Goal: Task Accomplishment & Management: Manage account settings

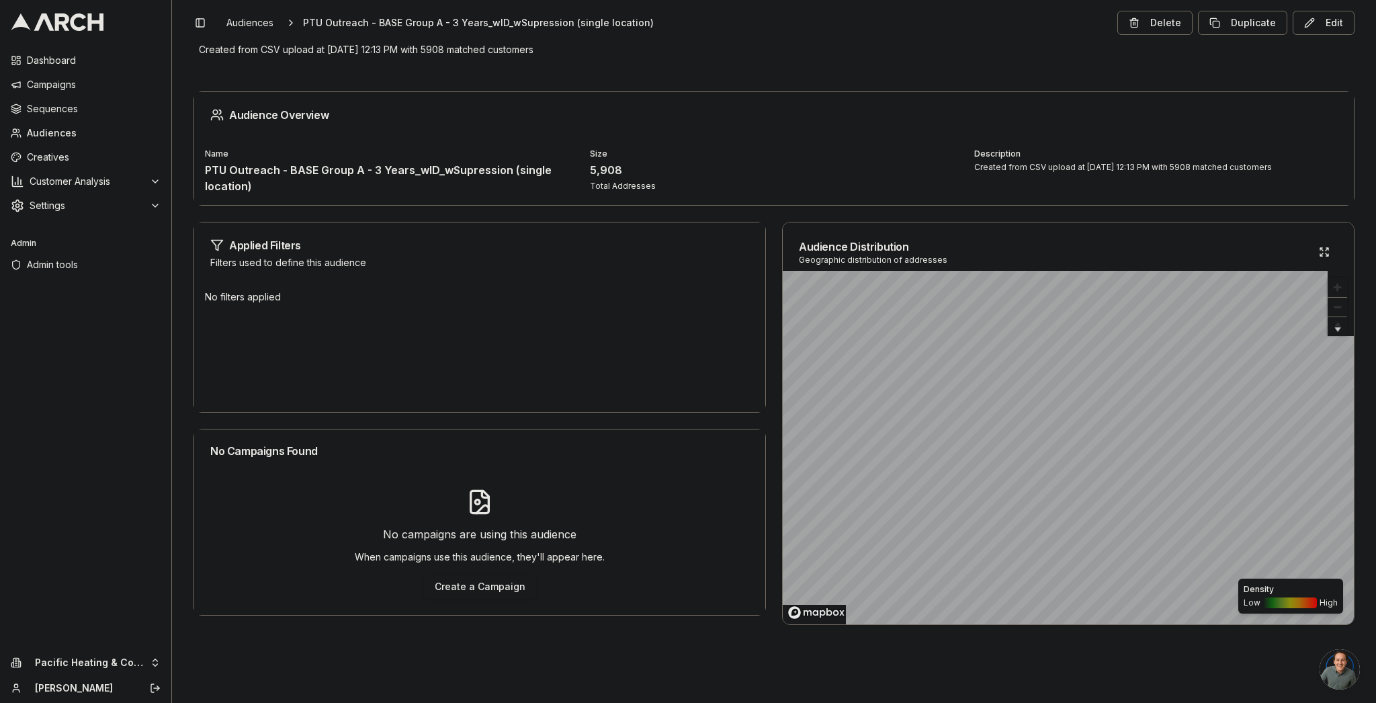
click at [74, 270] on span "Admin tools" at bounding box center [94, 264] width 134 height 13
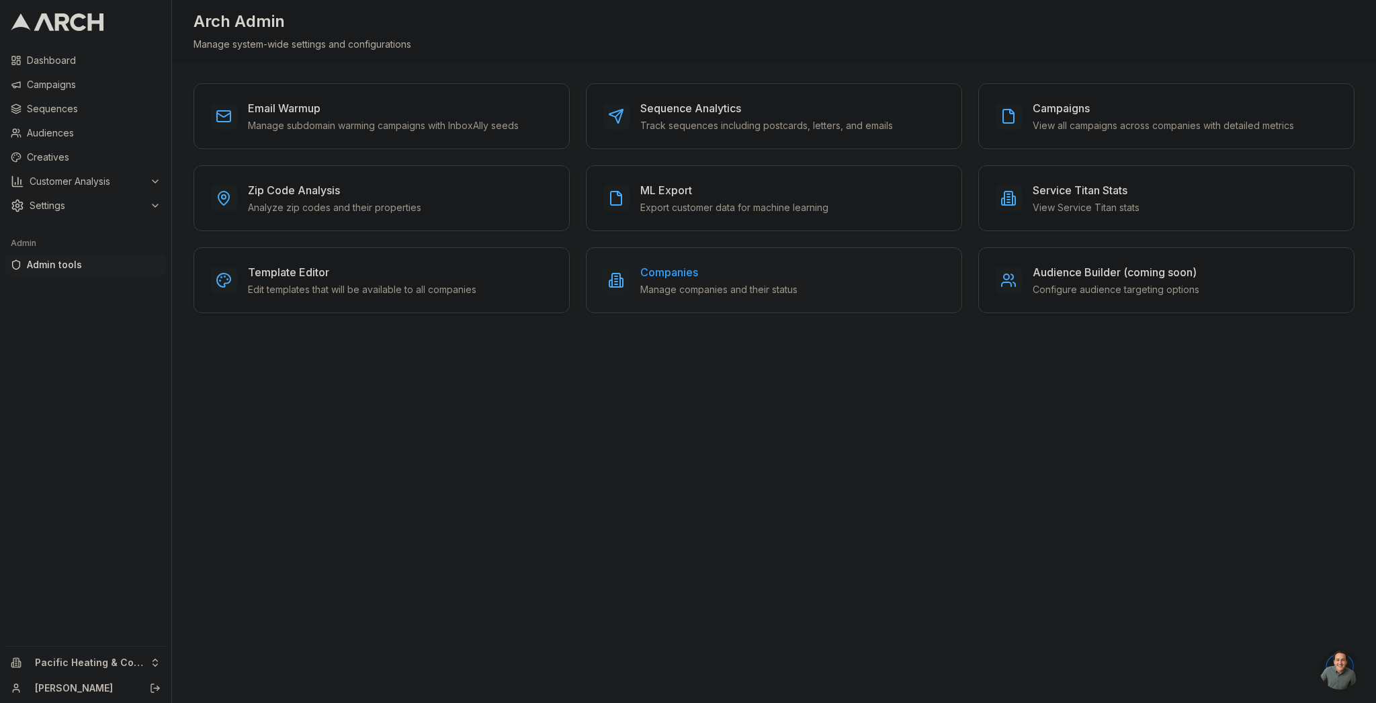
click at [671, 264] on h3 "Companies" at bounding box center [718, 272] width 157 height 16
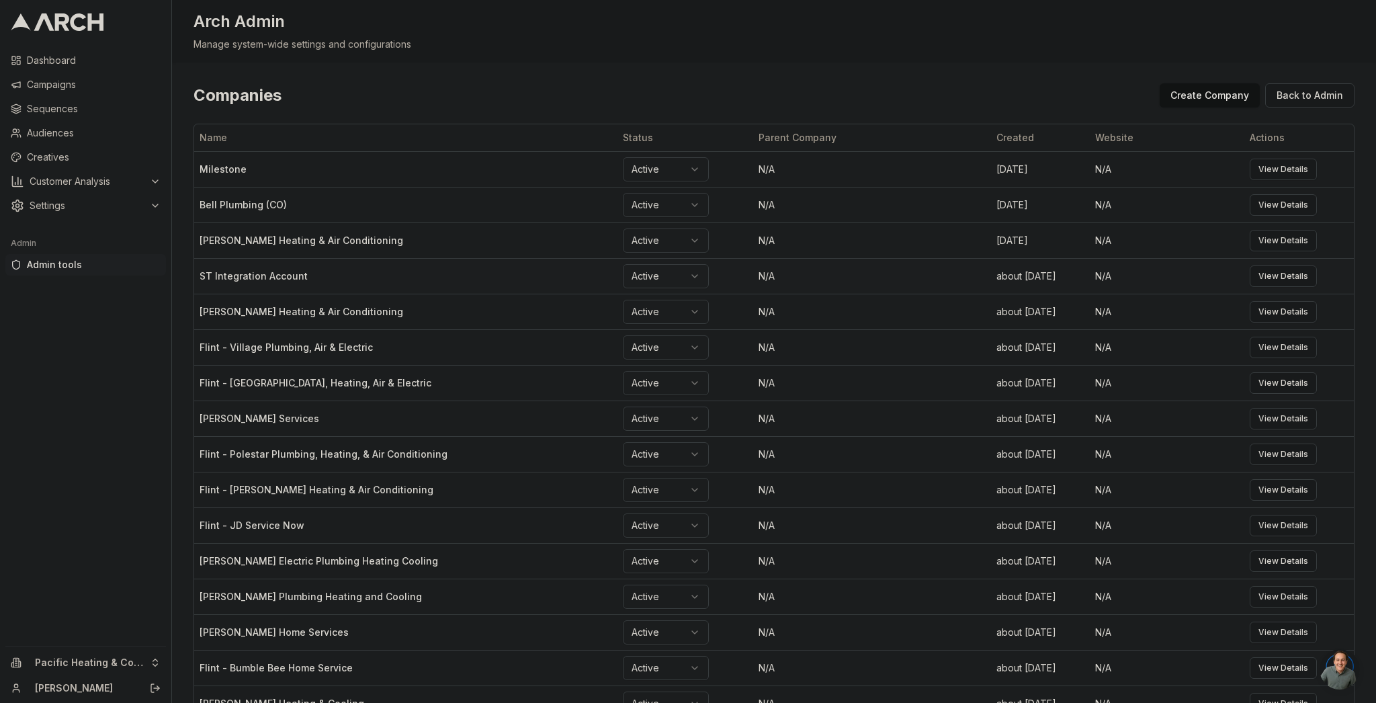
scroll to position [1228, 0]
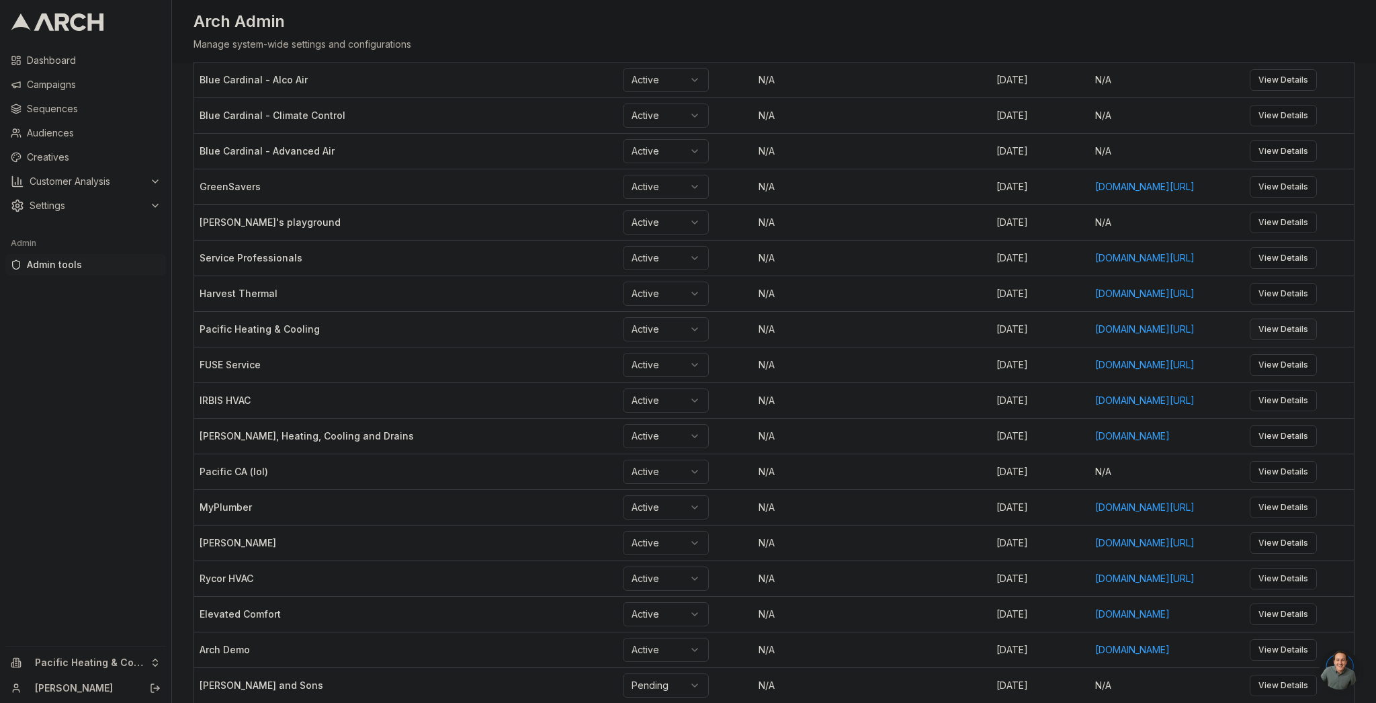
click at [1295, 340] on link "View Details" at bounding box center [1282, 328] width 67 height 21
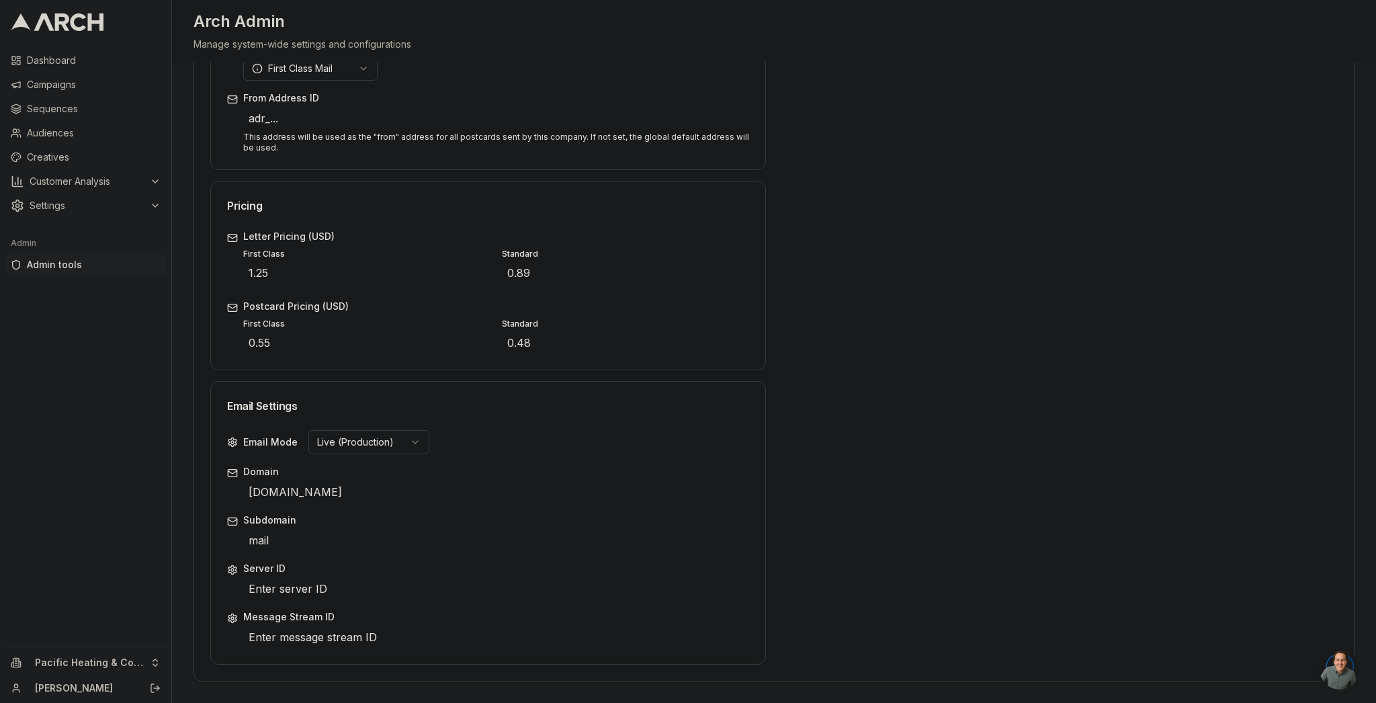
scroll to position [21, 0]
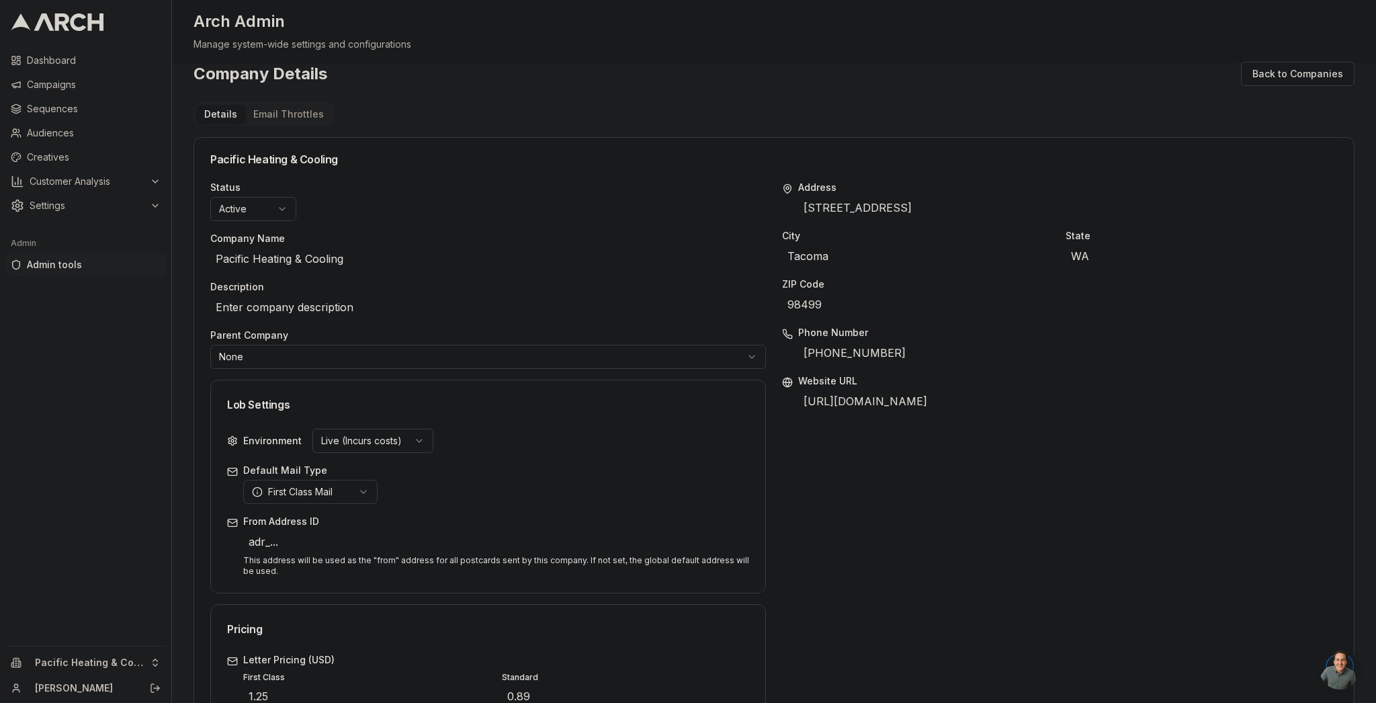
click at [308, 112] on div "Company Details Back to Companies Details Email Throttles Pacific Heating & Coo…" at bounding box center [773, 583] width 1161 height 1042
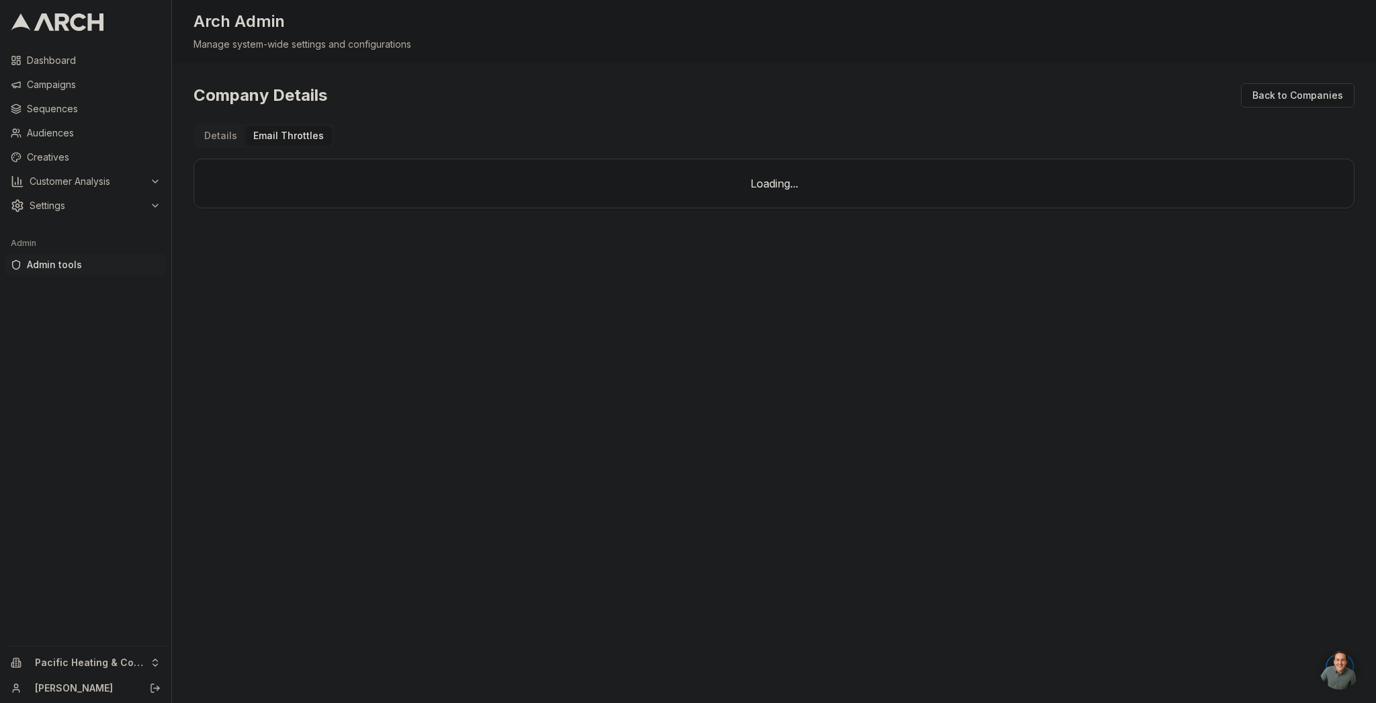
scroll to position [0, 0]
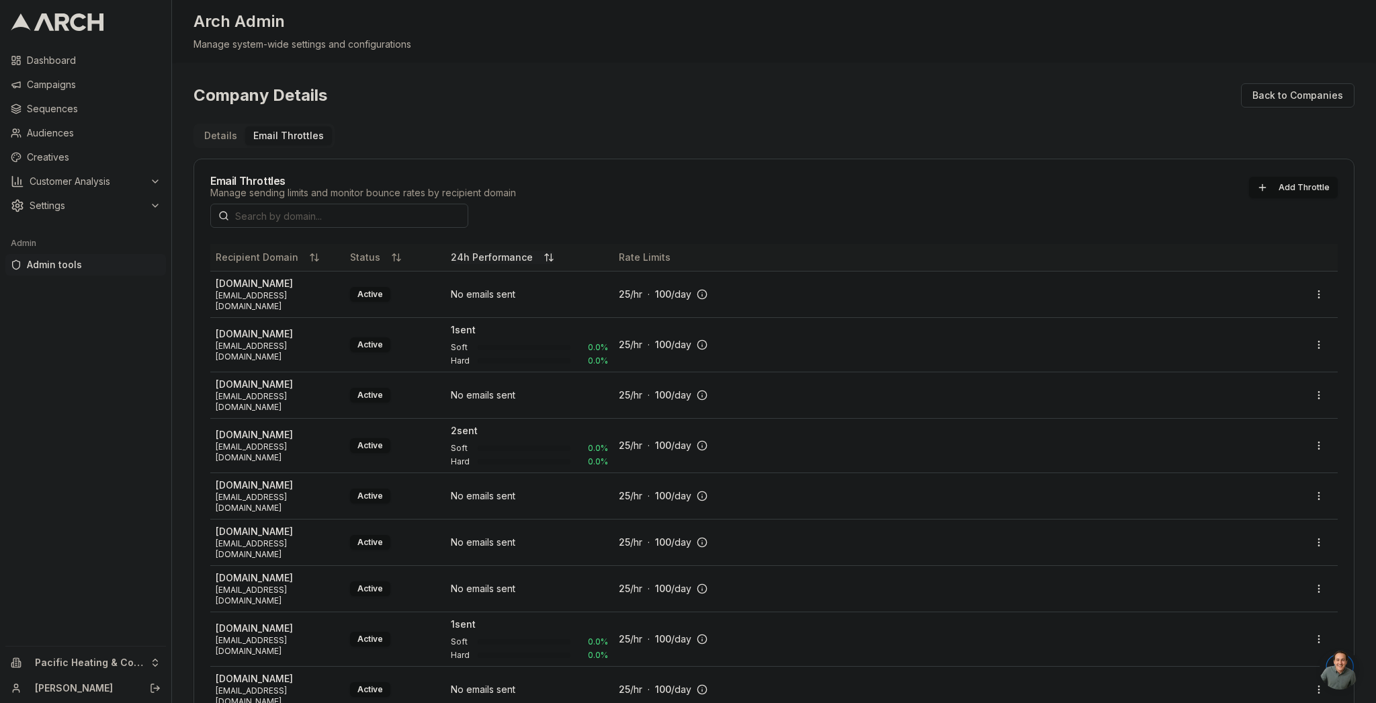
click at [530, 258] on button "24h Performance" at bounding box center [502, 257] width 103 height 13
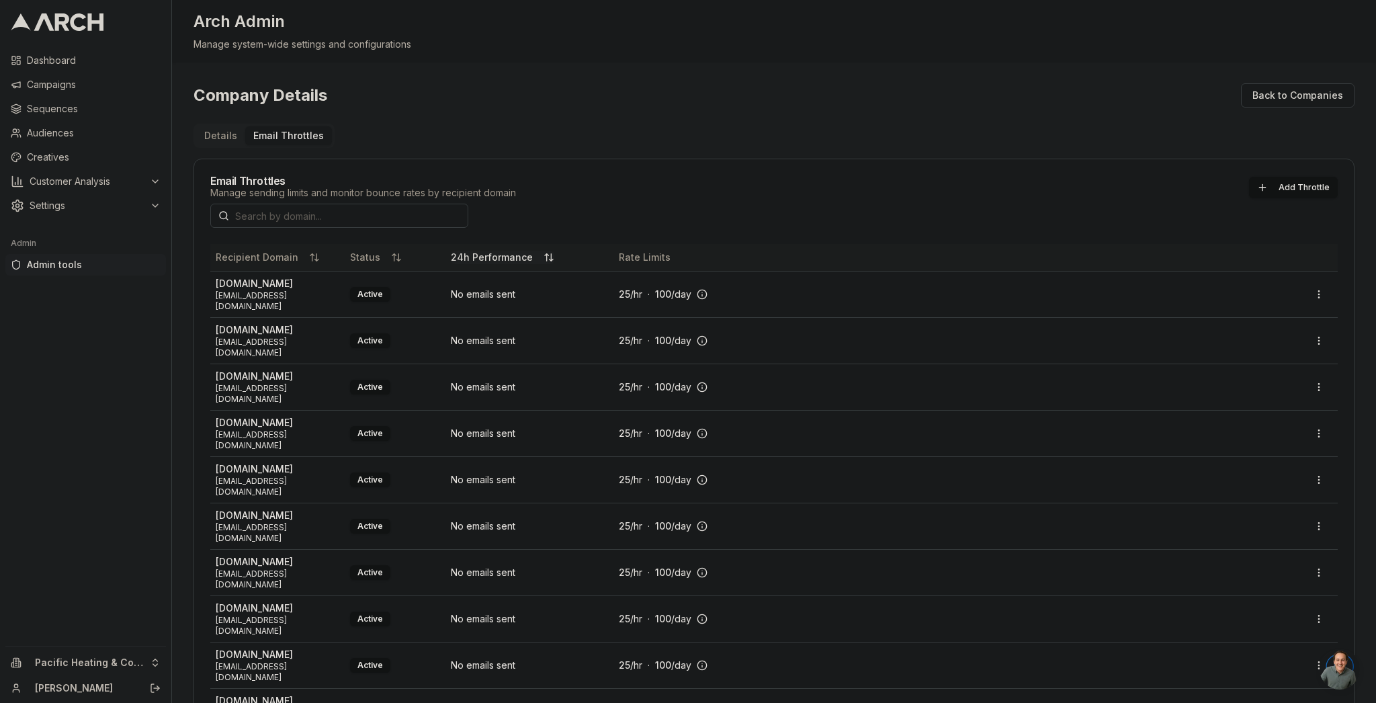
click at [530, 258] on button "24h Performance" at bounding box center [502, 257] width 103 height 13
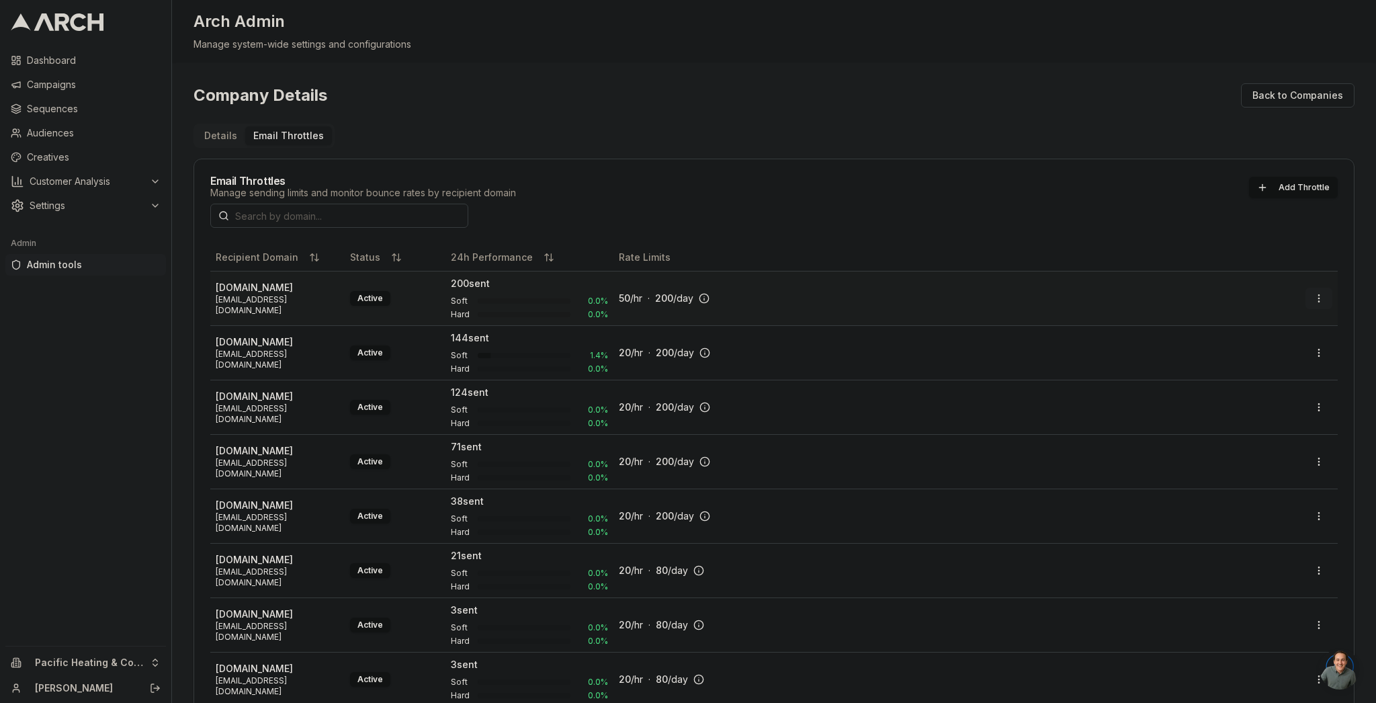
click at [1313, 294] on html "Dashboard Campaigns Sequences Audiences Creatives Customer Analysis Settings Ad…" at bounding box center [688, 351] width 1376 height 703
click at [1300, 329] on div "Edit" at bounding box center [1283, 325] width 79 height 21
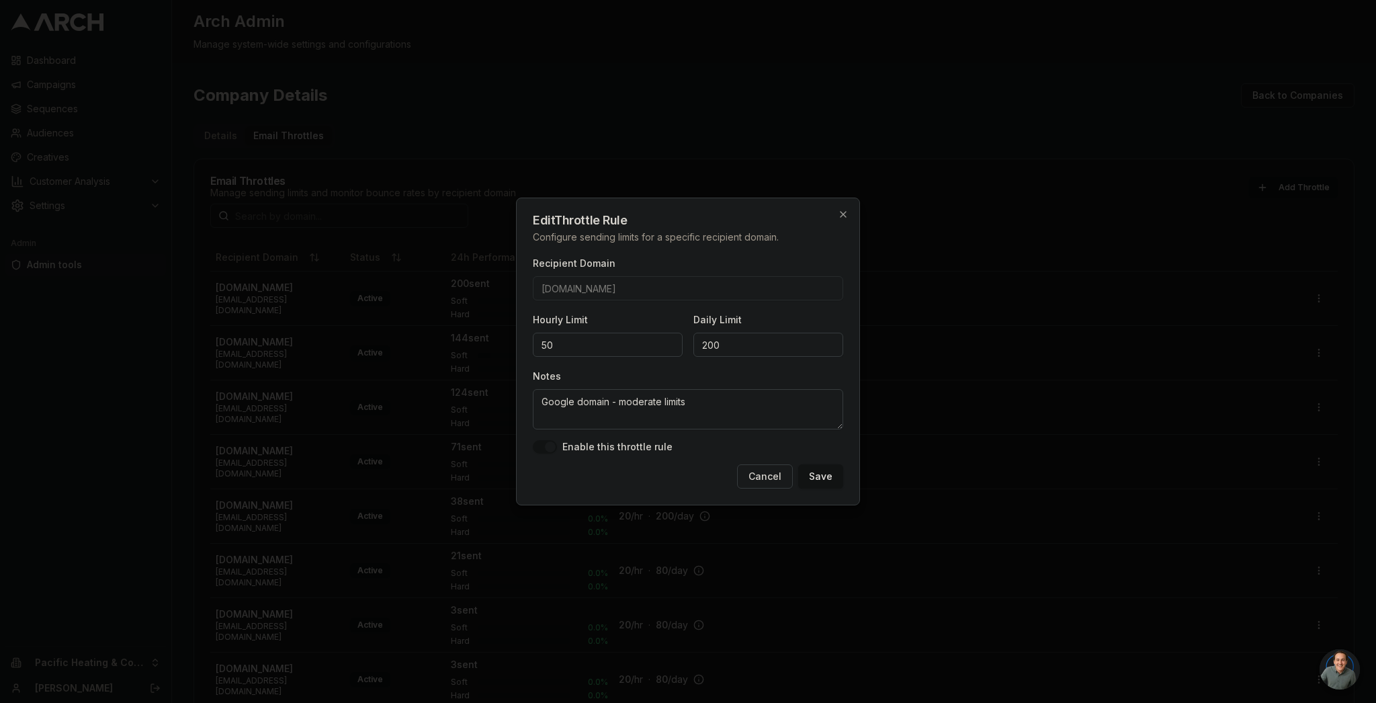
click at [707, 342] on input "200" at bounding box center [768, 344] width 150 height 24
type input "500"
click at [592, 341] on input "50" at bounding box center [608, 344] width 150 height 24
type input "5"
type input "2"
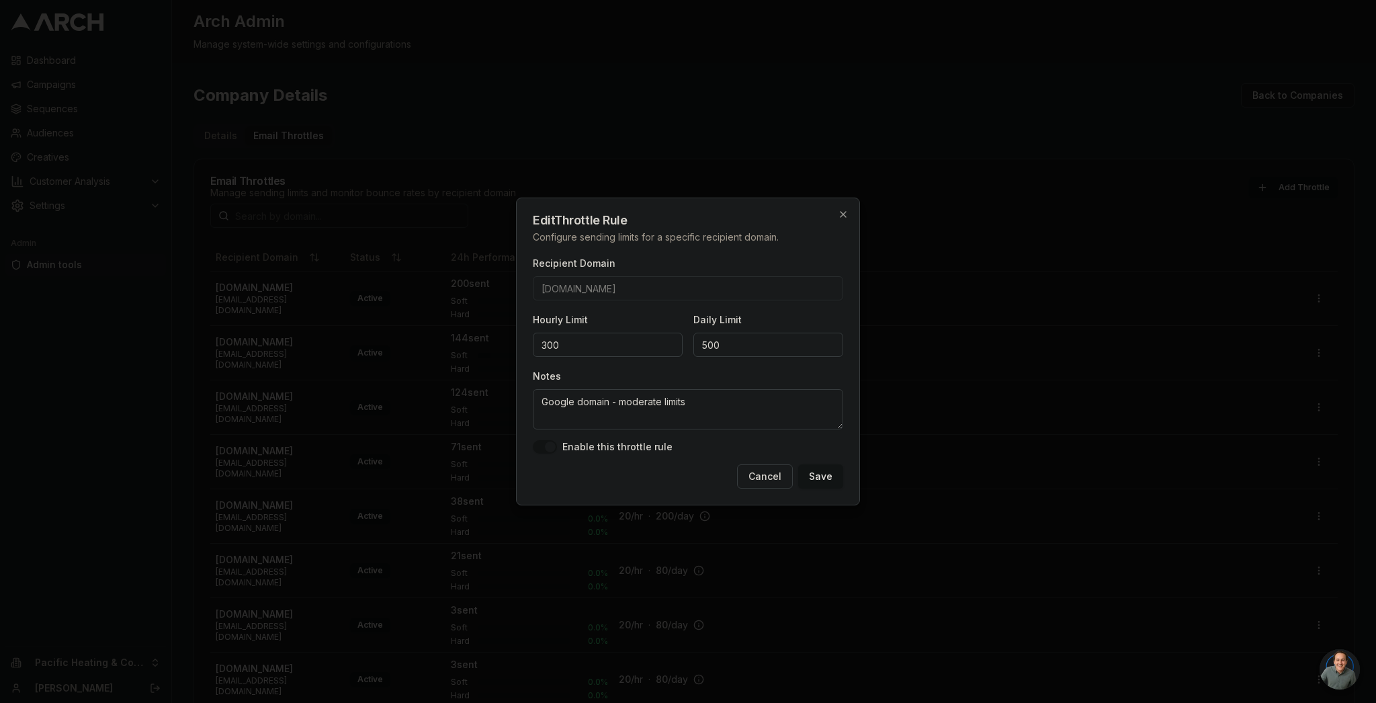
type input "300"
click at [831, 478] on button "Save" at bounding box center [820, 476] width 45 height 24
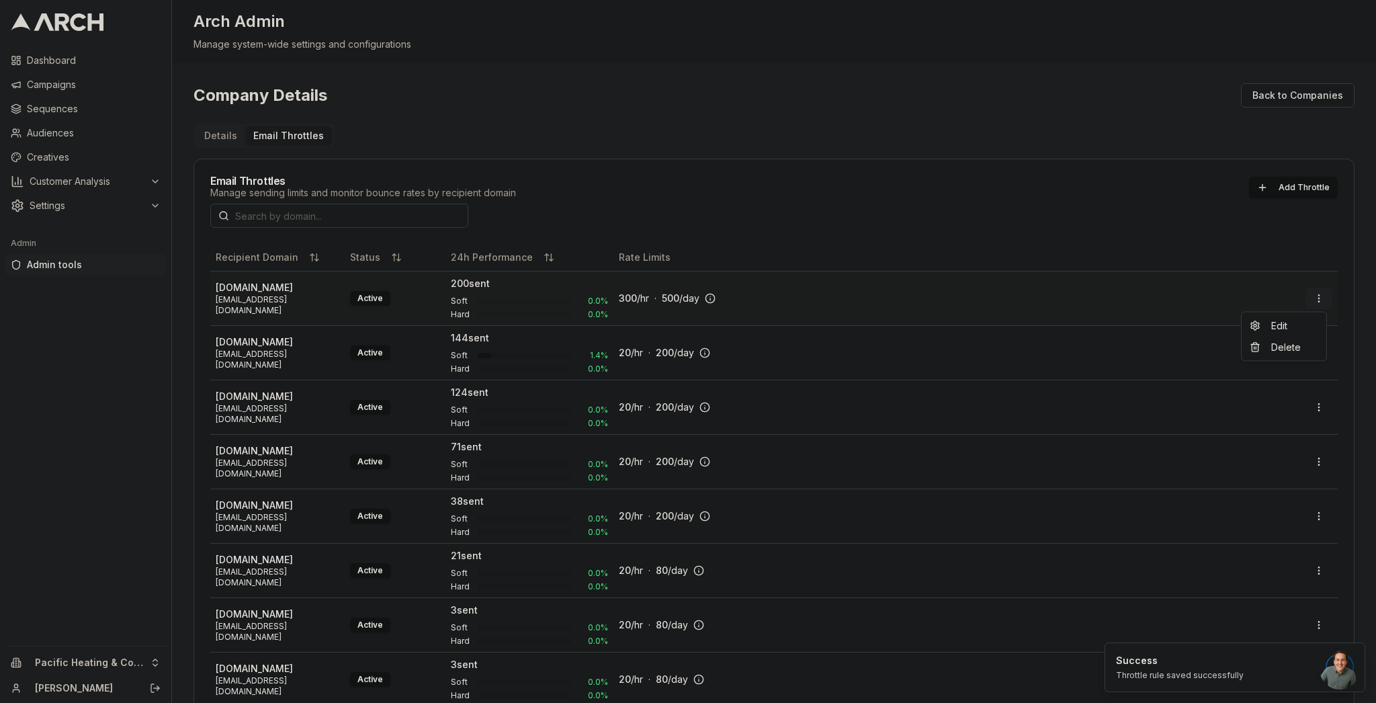
click at [1311, 292] on html "Dashboard Campaigns Sequences Audiences Creatives Customer Analysis Settings Ad…" at bounding box center [688, 351] width 1376 height 703
click at [1275, 334] on div "Edit" at bounding box center [1283, 325] width 79 height 21
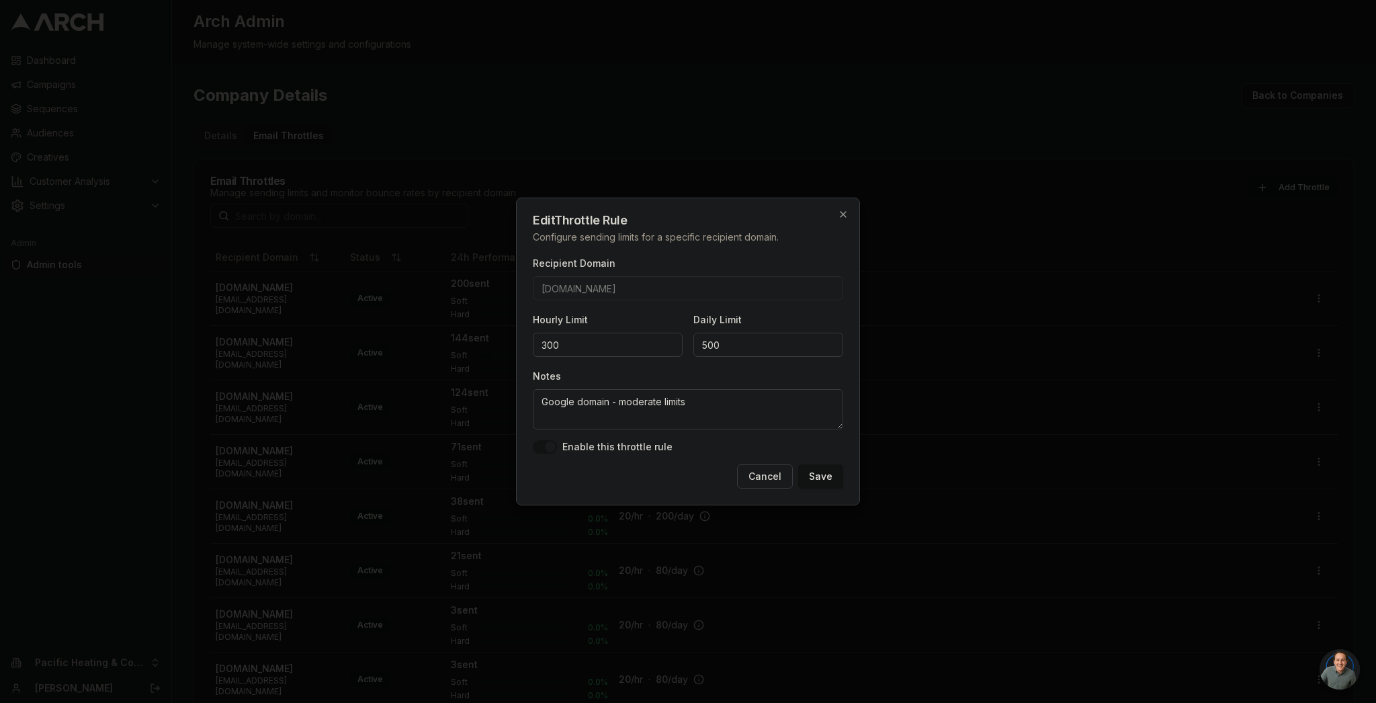
click at [641, 344] on input "300" at bounding box center [608, 344] width 150 height 24
type input "3"
type input "5"
type input "100"
click at [832, 478] on button "Save" at bounding box center [820, 476] width 45 height 24
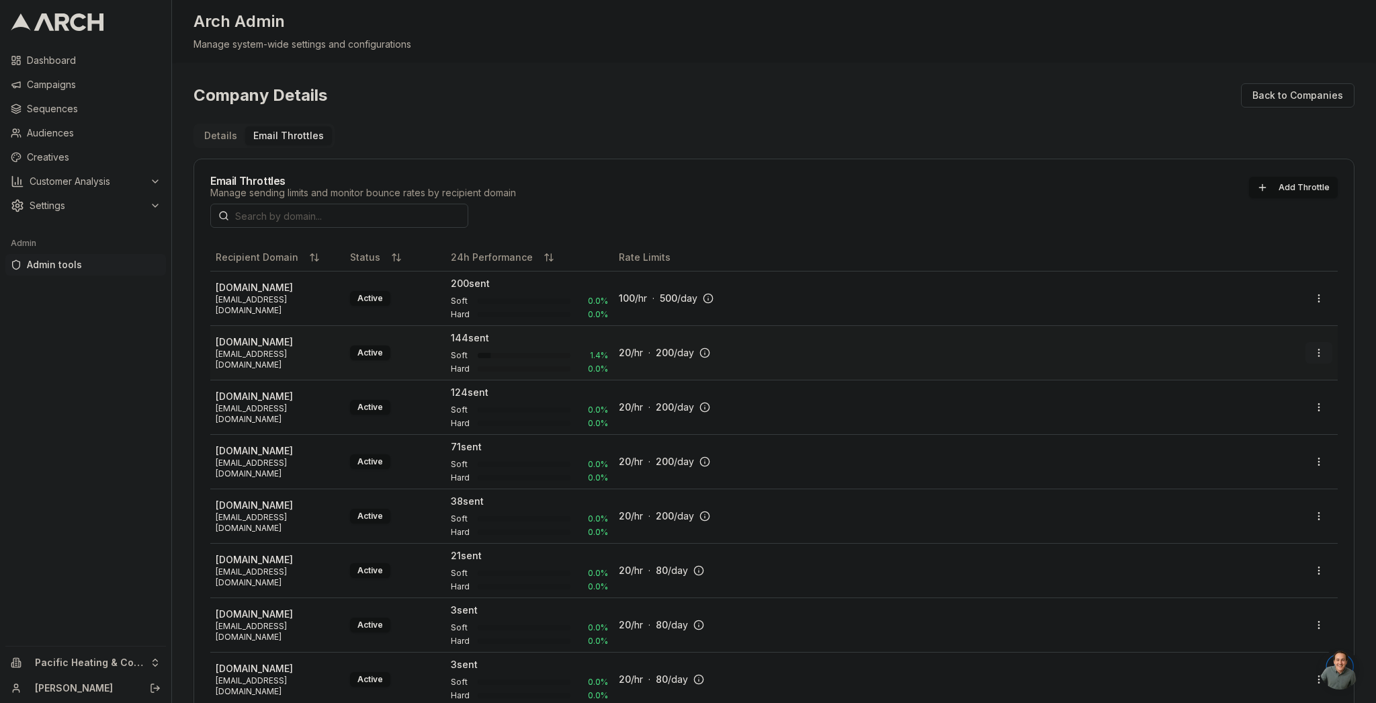
click at [1310, 350] on html "Dashboard Campaigns Sequences Audiences Creatives Customer Analysis Settings Ad…" at bounding box center [688, 351] width 1376 height 703
click at [1300, 379] on div "Edit" at bounding box center [1283, 379] width 79 height 21
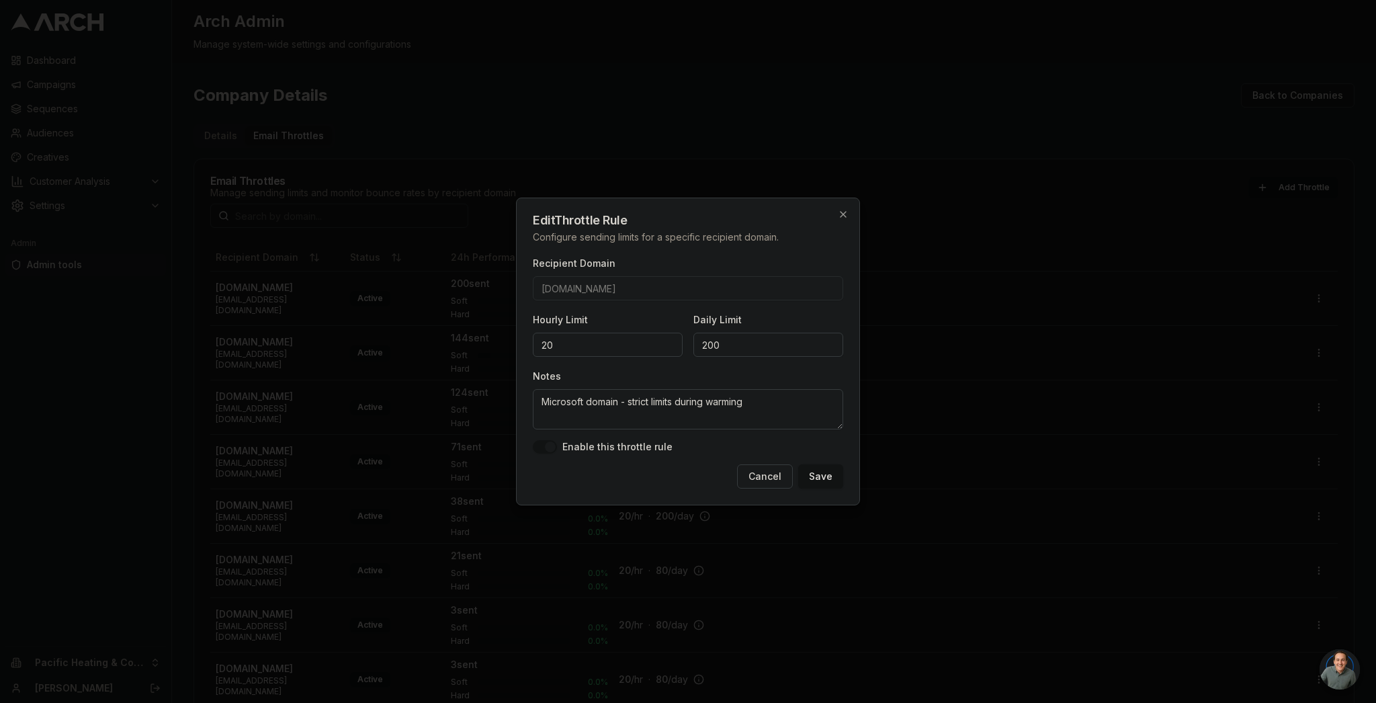
click at [605, 347] on input "20" at bounding box center [608, 344] width 150 height 24
type input "2"
type input "6"
type input "50"
click at [707, 345] on input "200" at bounding box center [768, 344] width 150 height 24
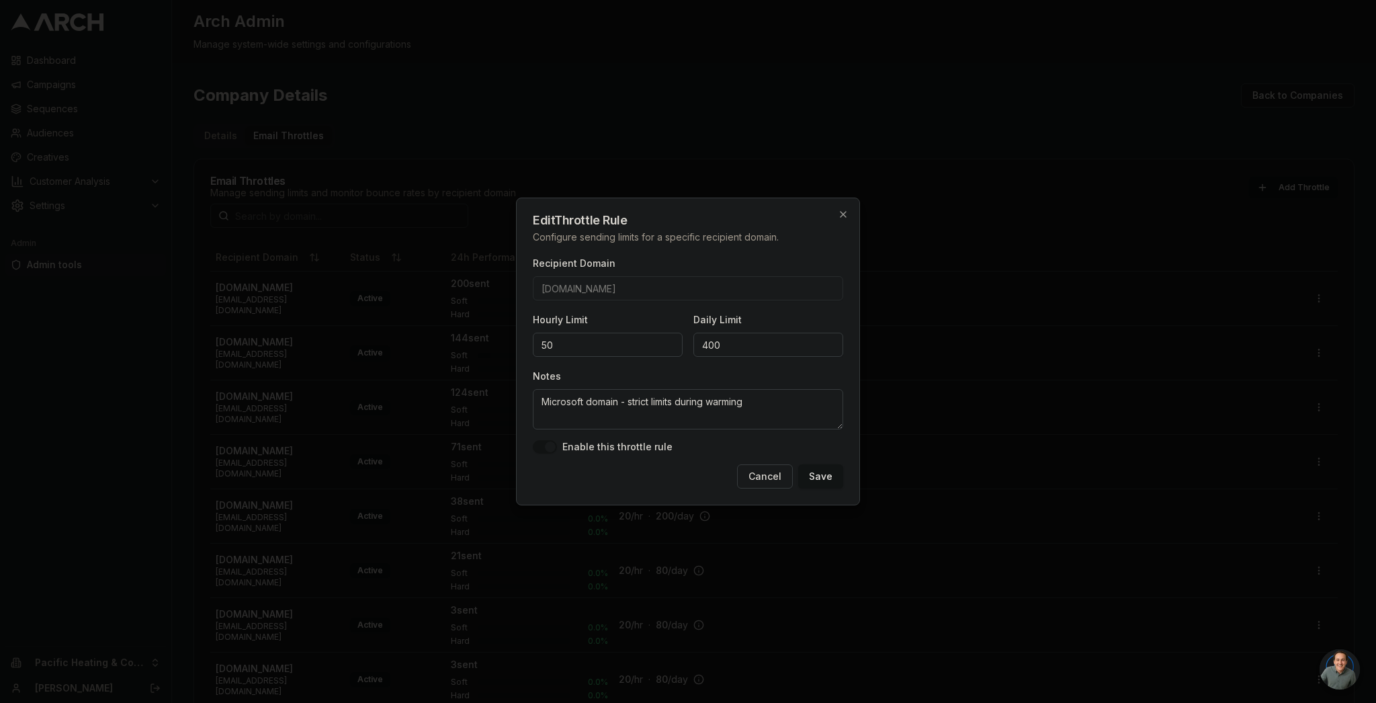
type input "400"
click at [813, 474] on button "Save" at bounding box center [820, 476] width 45 height 24
